Goal: Find specific page/section: Find specific page/section

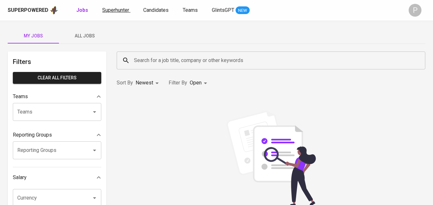
click at [104, 10] on span "Superhunter" at bounding box center [115, 10] width 27 height 6
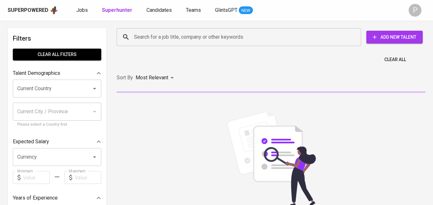
click at [167, 40] on input "Search for a job title, company or other keywords" at bounding box center [240, 37] width 216 height 12
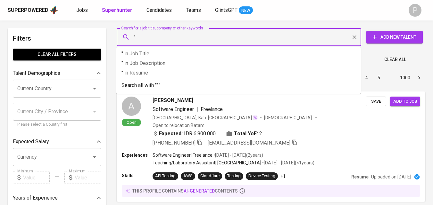
paste input "Hutahaean Group"
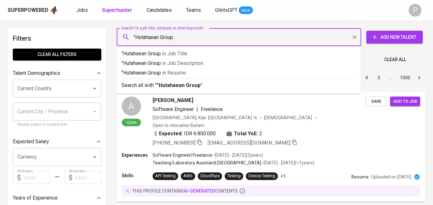
type input ""Hutahaean Group""
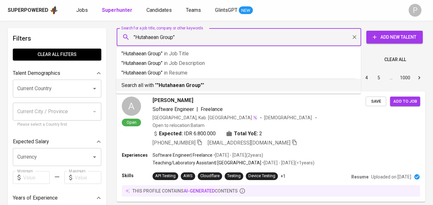
click at [178, 87] on b ""Hutahaean Group"" at bounding box center [180, 85] width 46 height 6
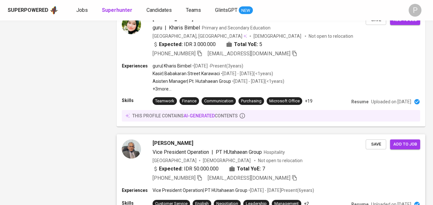
scroll to position [736, 0]
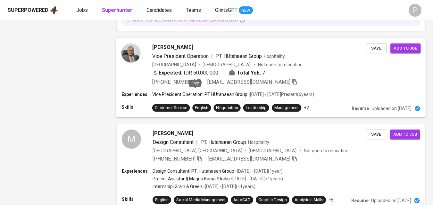
click at [197, 85] on icon "button" at bounding box center [199, 81] width 4 height 5
click at [197, 85] on icon "button" at bounding box center [200, 82] width 6 height 6
